Goal: Register for event/course

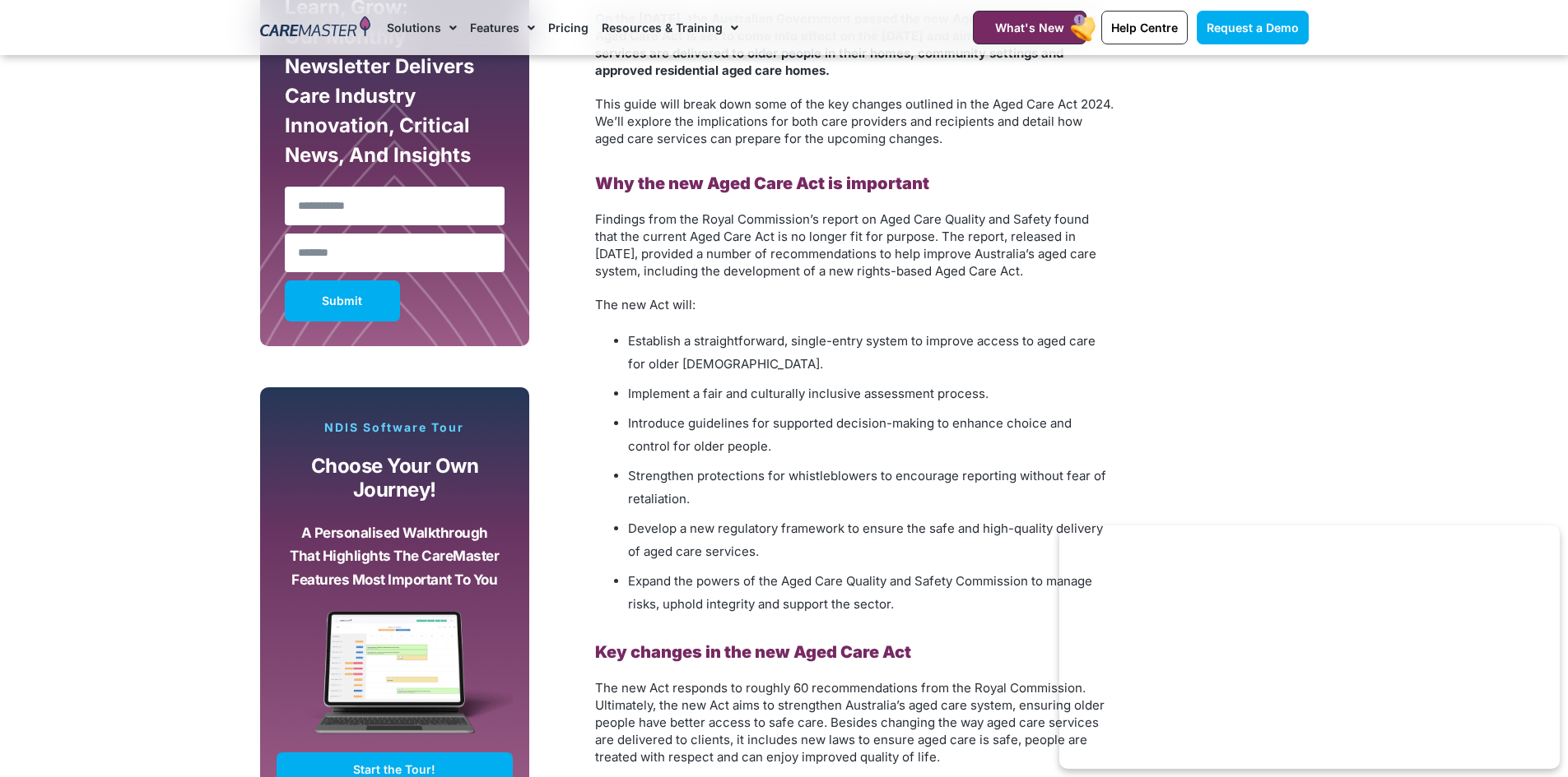
scroll to position [1069, 0]
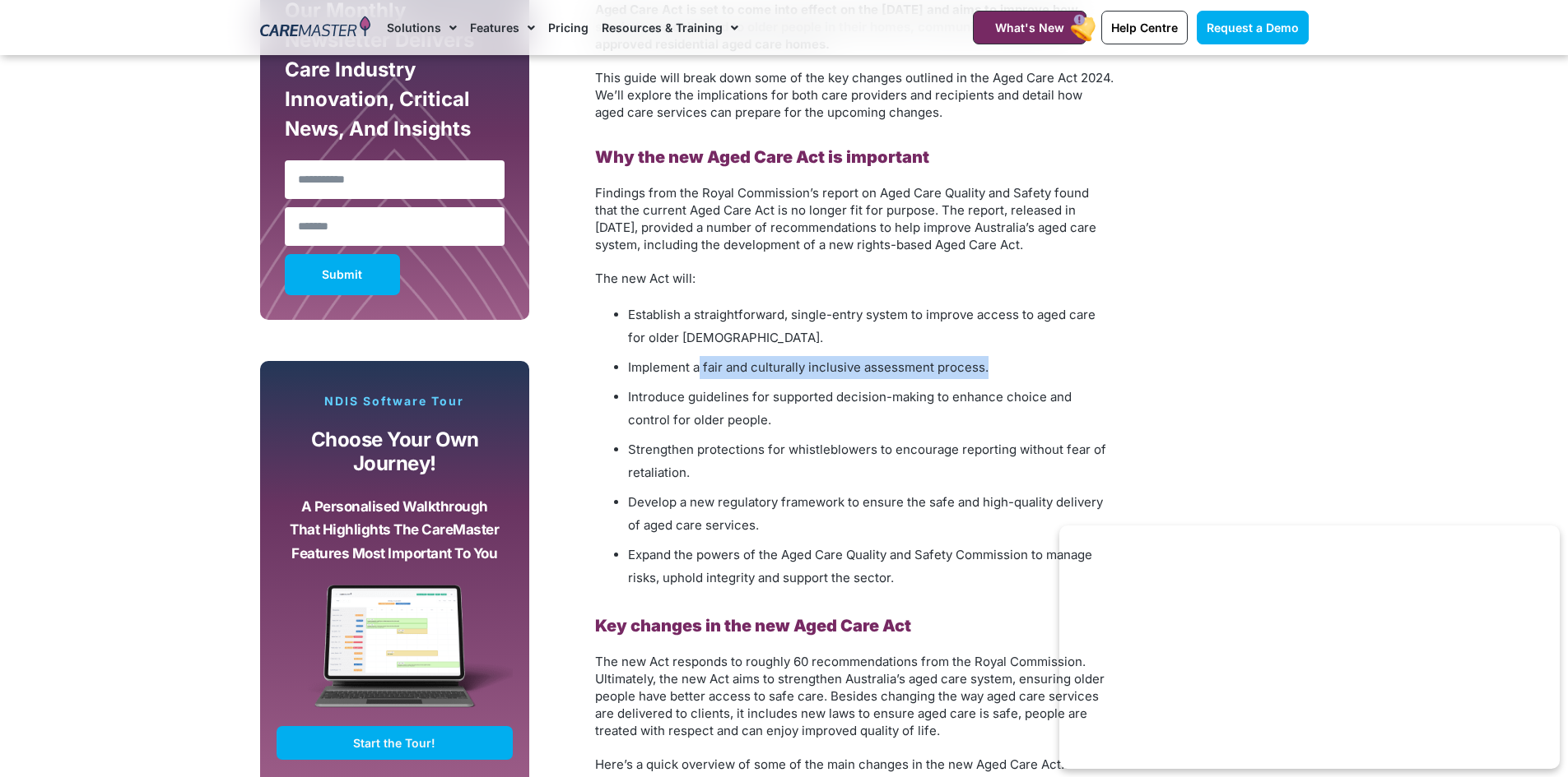
drag, startPoint x: 696, startPoint y: 368, endPoint x: 1004, endPoint y: 359, distance: 308.1
click at [1004, 359] on li "Implement a fair and culturally inclusive assessment process." at bounding box center [871, 368] width 486 height 23
copy li "fair and culturally inclusive assessment process."
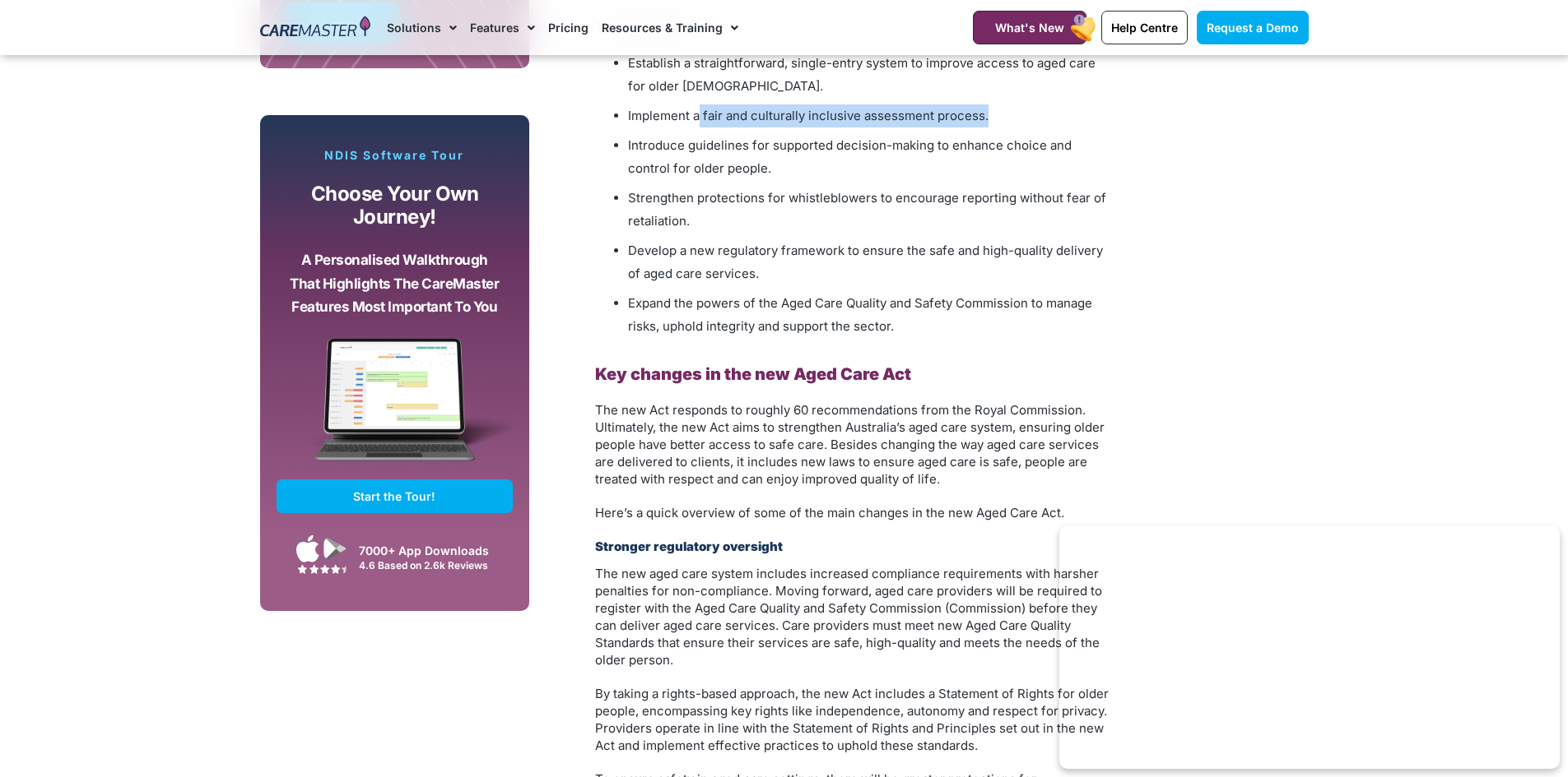
scroll to position [1398, 0]
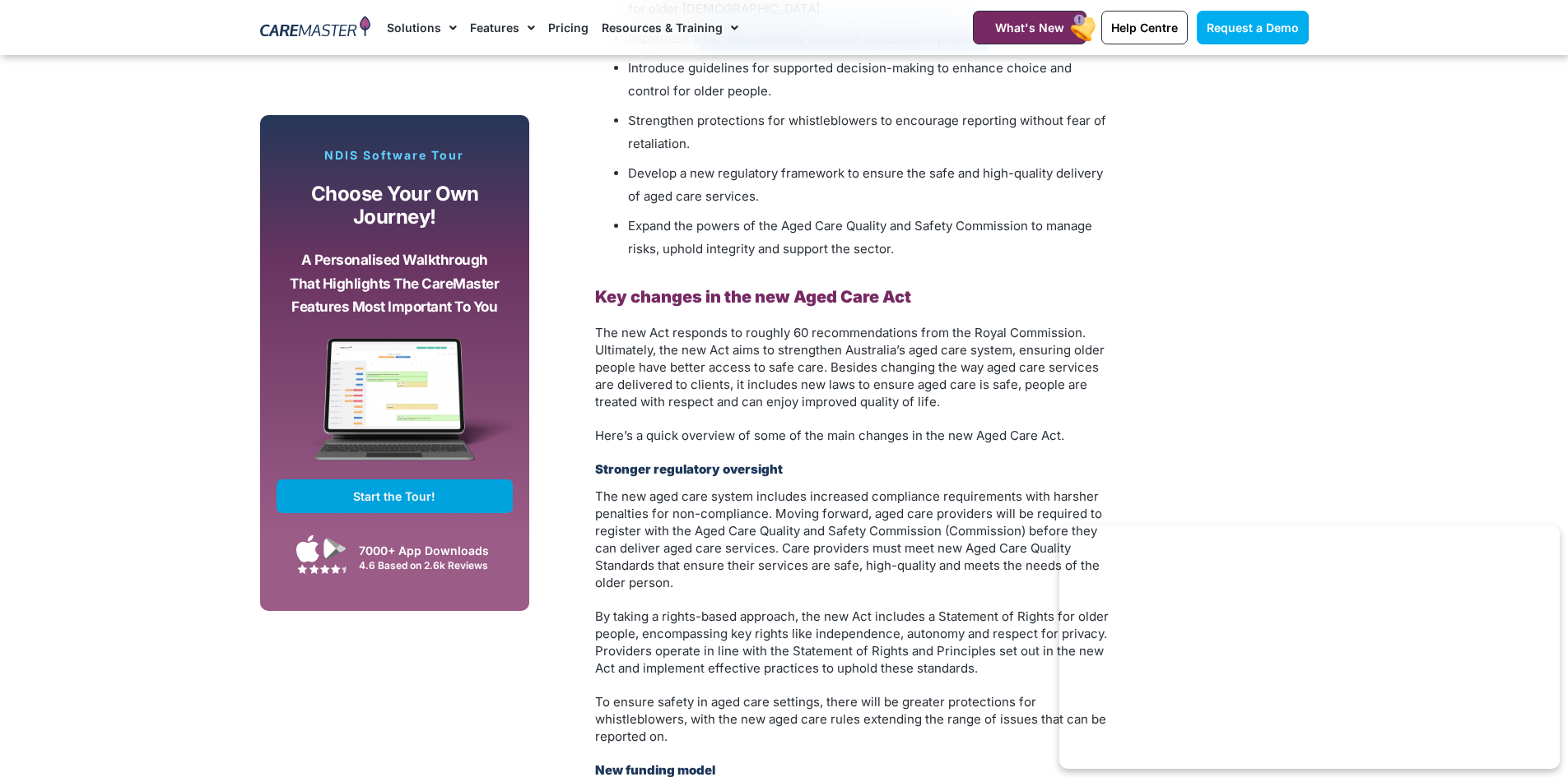
click at [407, 490] on span "Start the Tour!" at bounding box center [394, 496] width 82 height 14
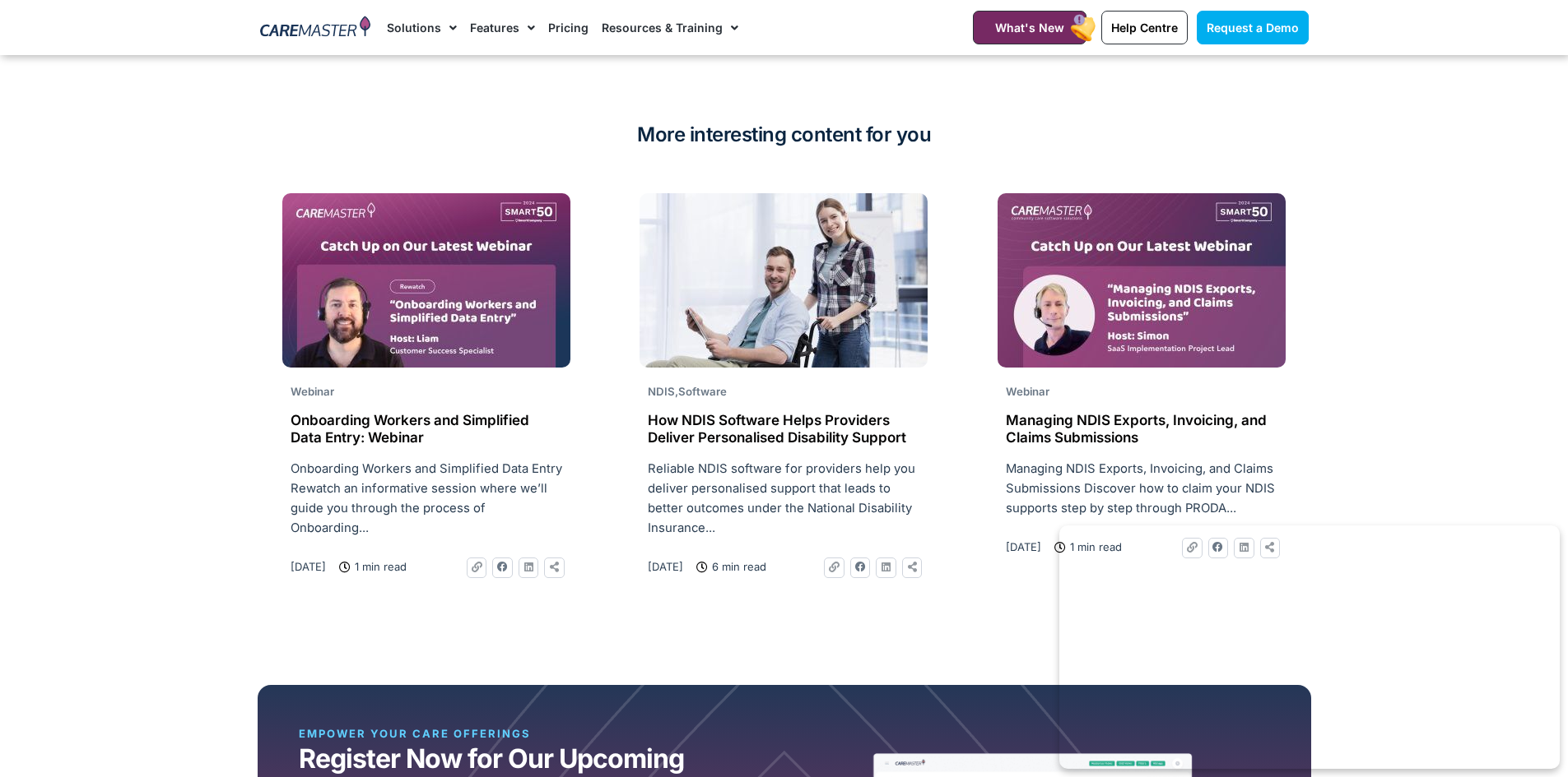
scroll to position [3867, 0]
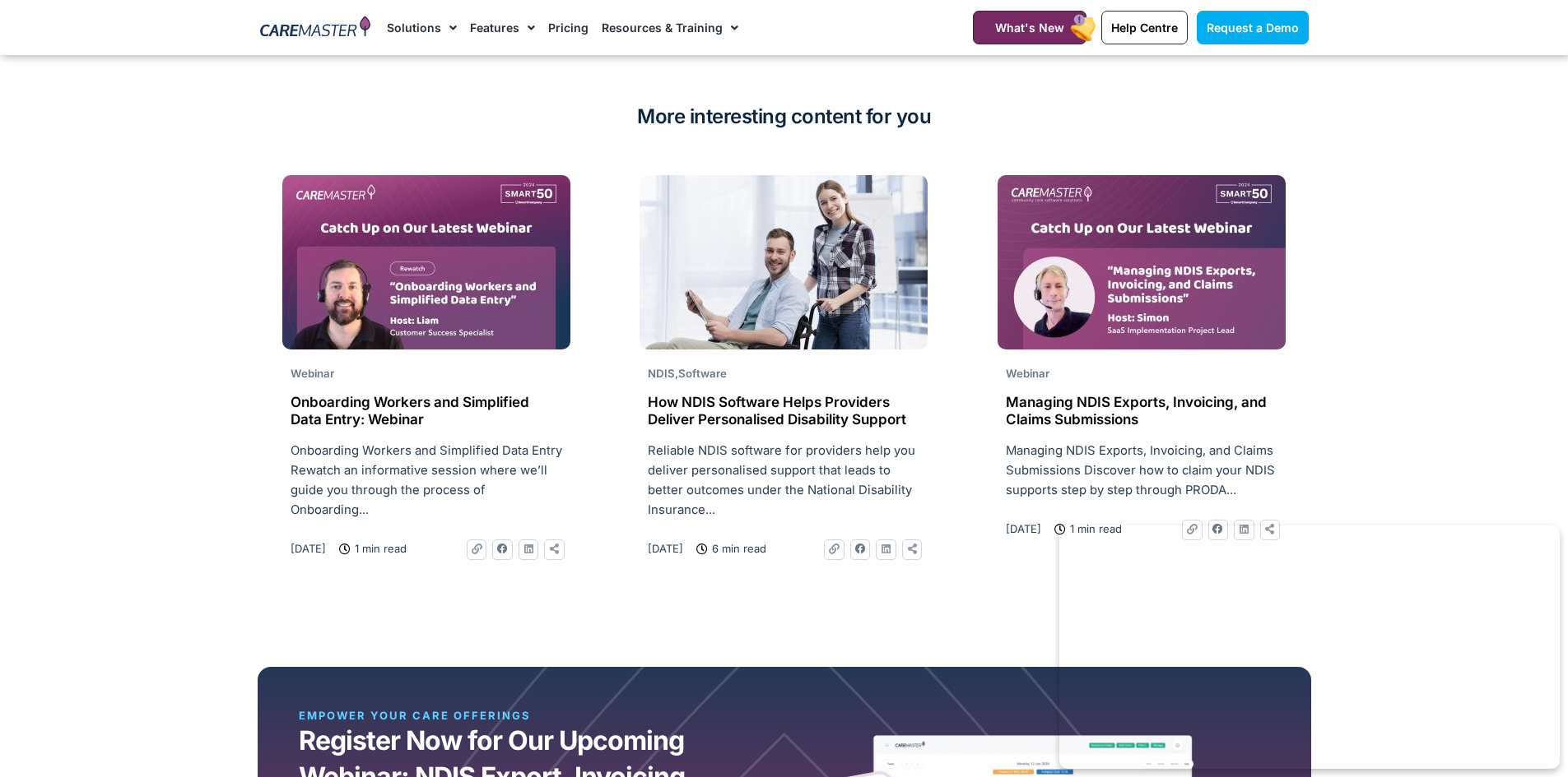
click at [403, 419] on h2 "Onboarding Workers and Simplified Data Entry: Webinar" at bounding box center [426, 410] width 272 height 34
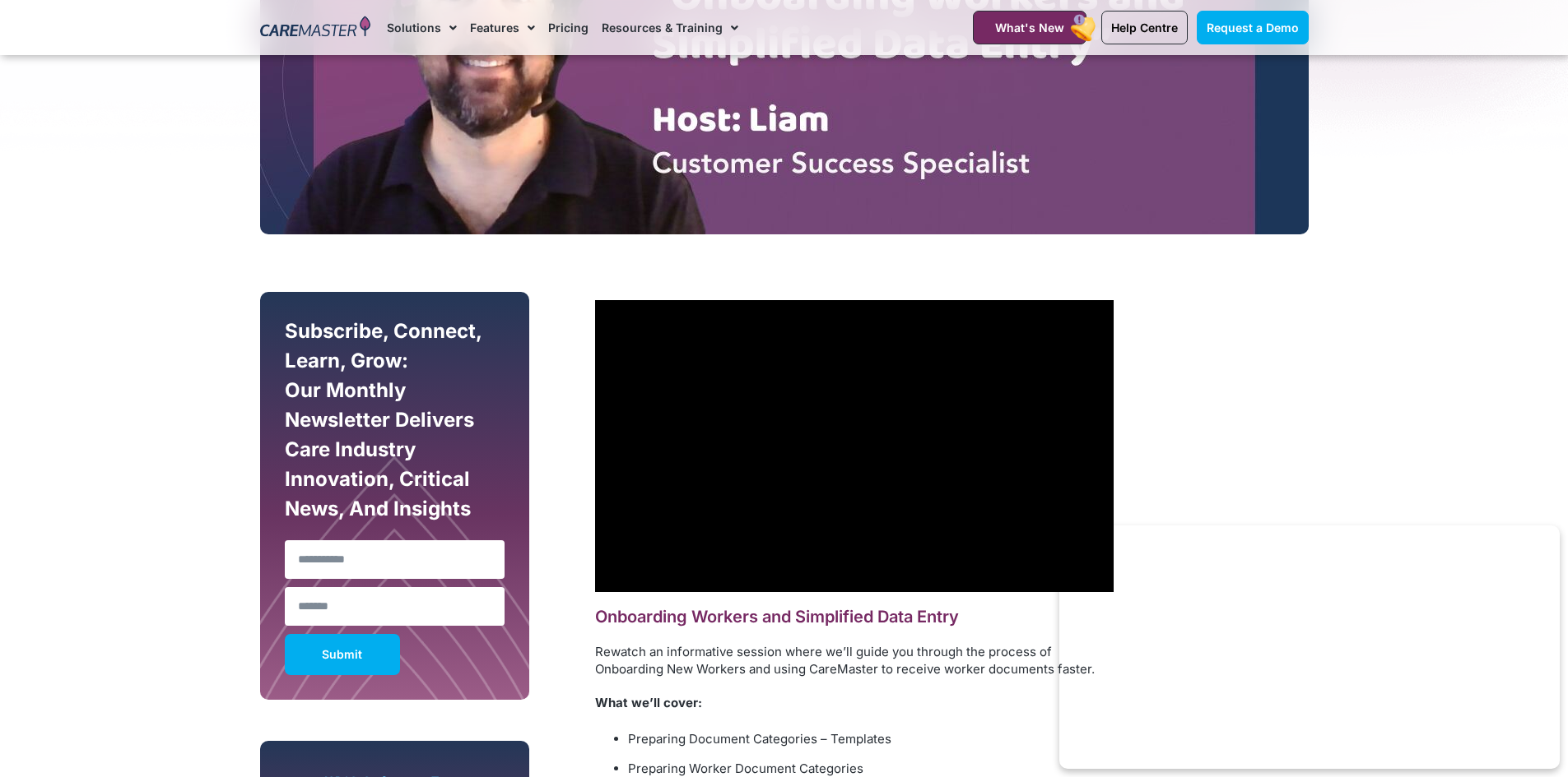
scroll to position [740, 0]
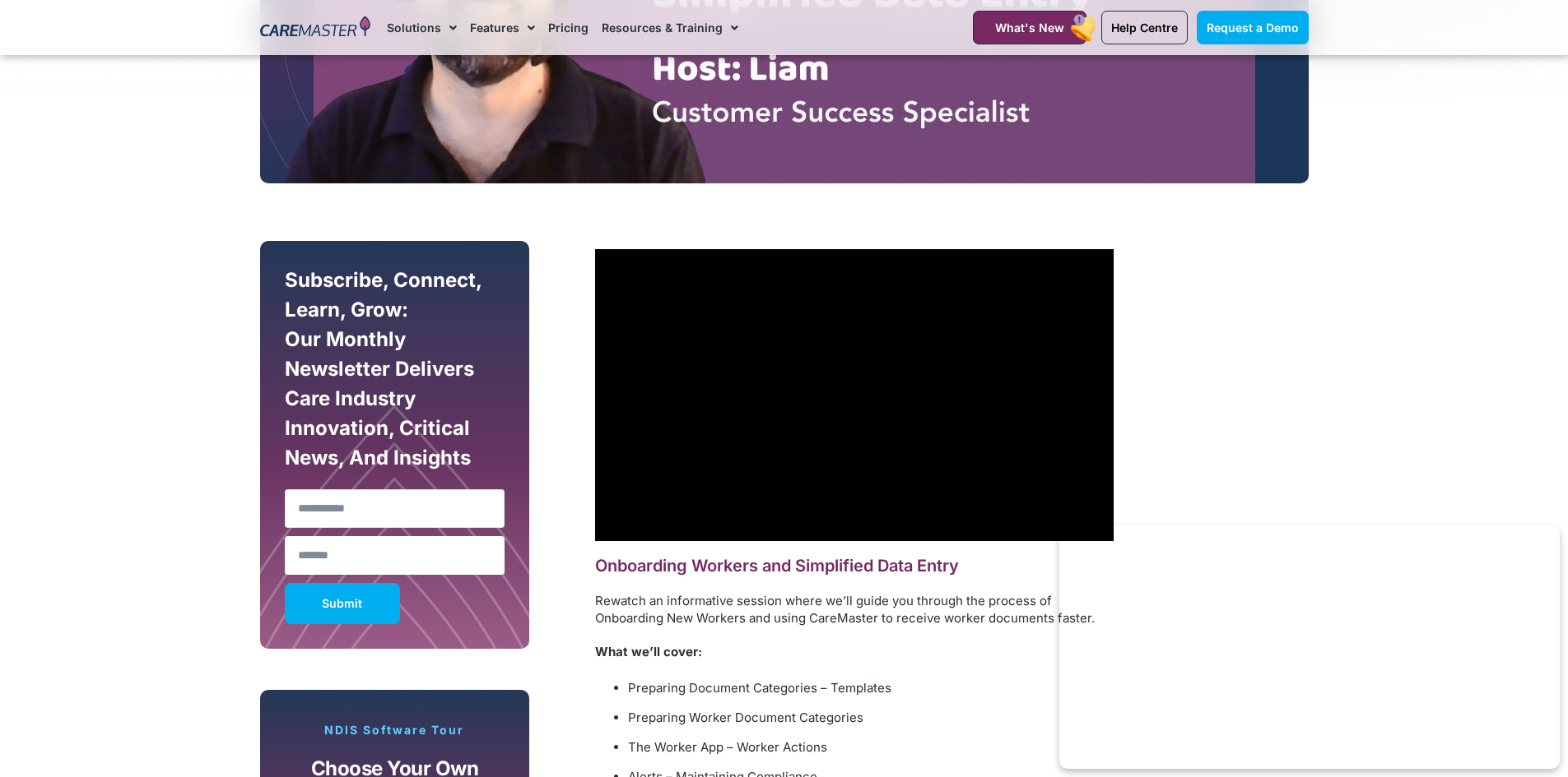
click at [304, 504] on input "Name" at bounding box center [395, 509] width 221 height 39
type input "******"
click at [305, 557] on input "Email" at bounding box center [395, 555] width 221 height 39
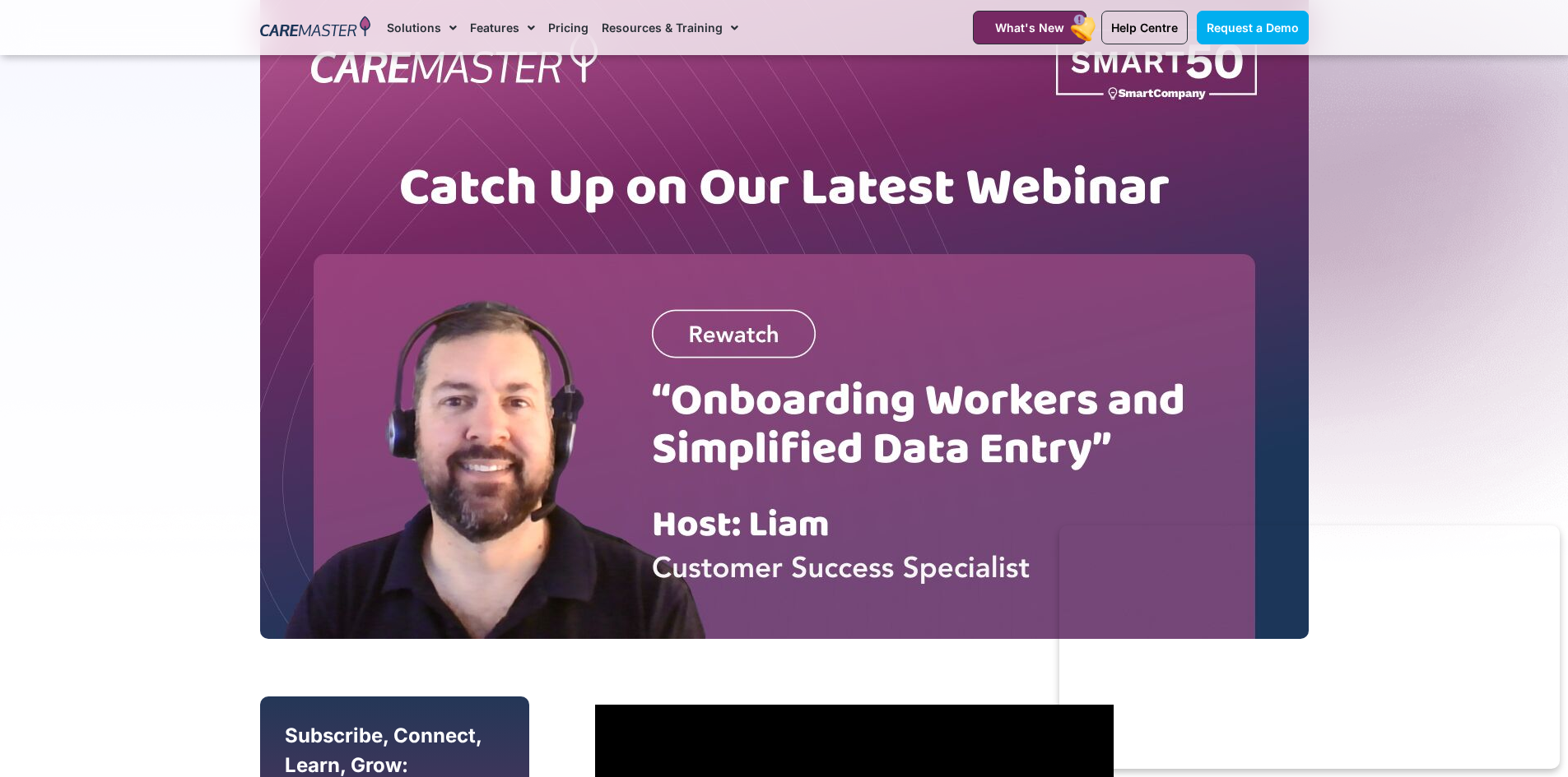
scroll to position [0, 0]
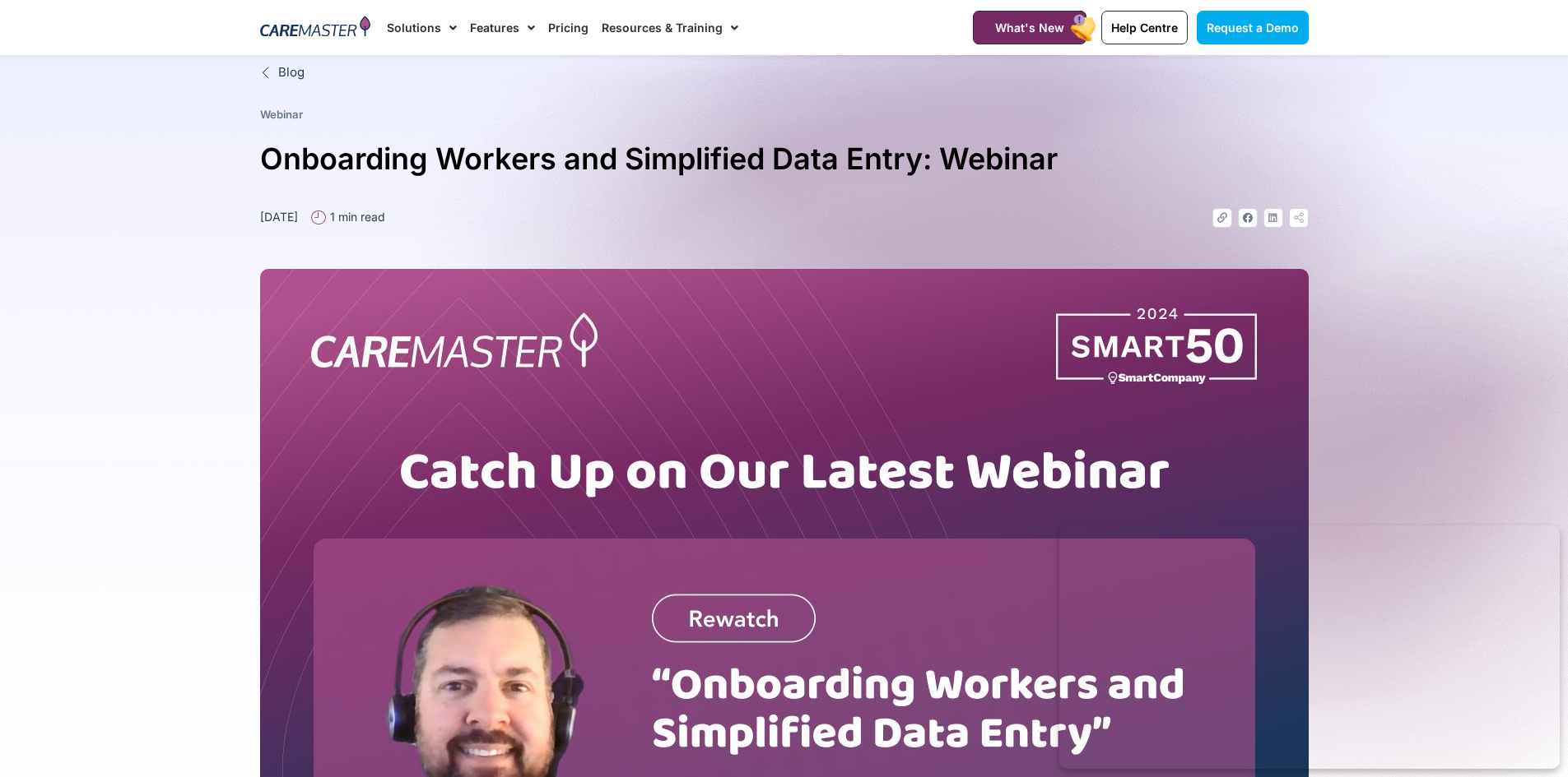
type input "**********"
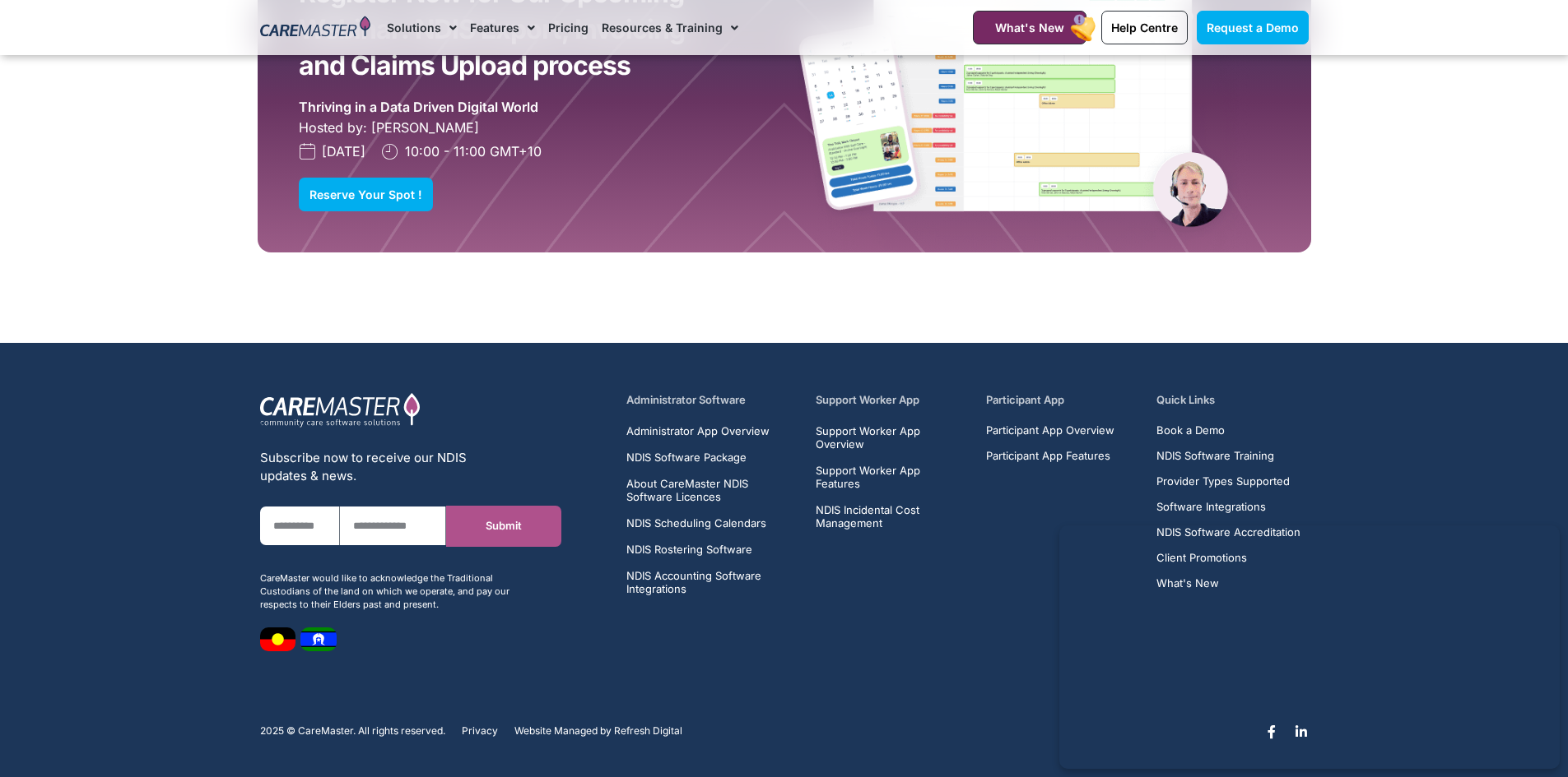
scroll to position [4618, 0]
